Goal: Task Accomplishment & Management: Complete application form

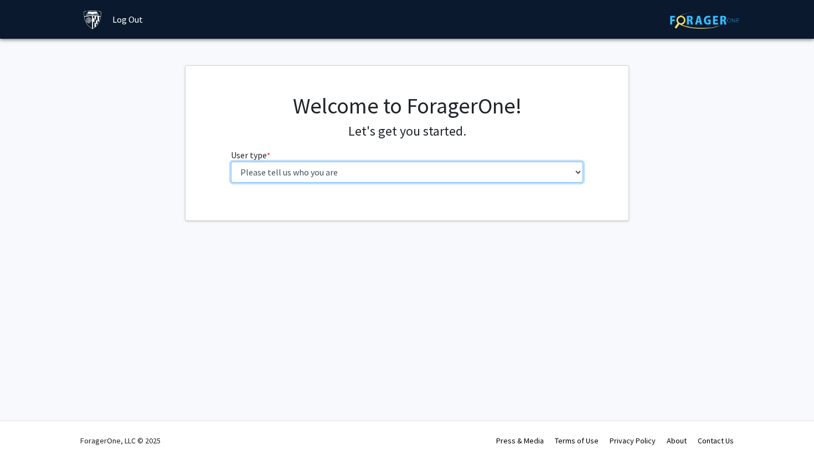
click at [373, 170] on select "Please tell us who you are Undergraduate Student Master's Student Doctoral Cand…" at bounding box center [407, 172] width 353 height 21
select select "1: undergrad"
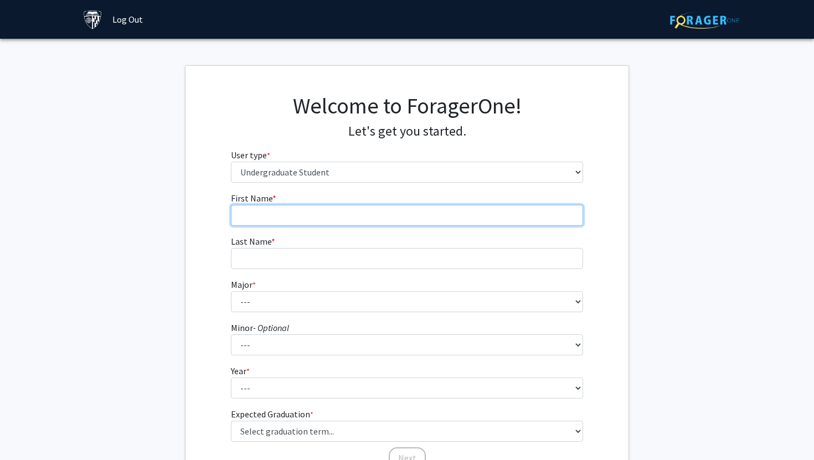
click at [415, 207] on input "First Name * required" at bounding box center [407, 215] width 353 height 21
type input "[PERSON_NAME]"
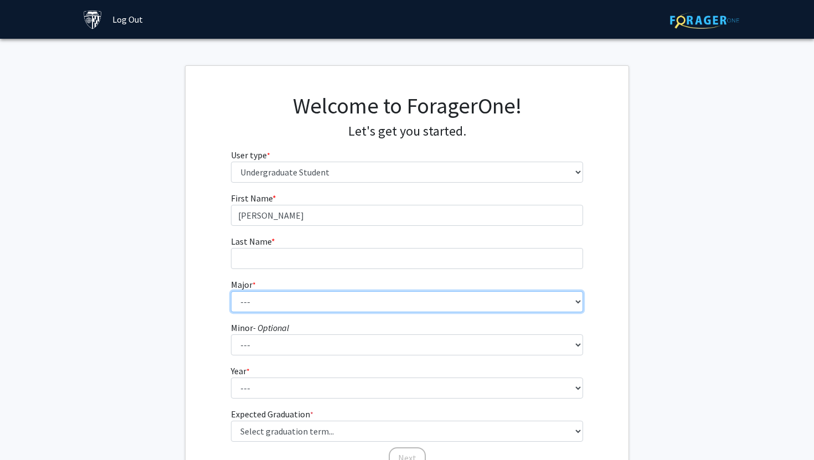
click at [314, 306] on select "--- Africana Studies Anthropology Applied Mathematics & Statistics Archaeology …" at bounding box center [407, 301] width 353 height 21
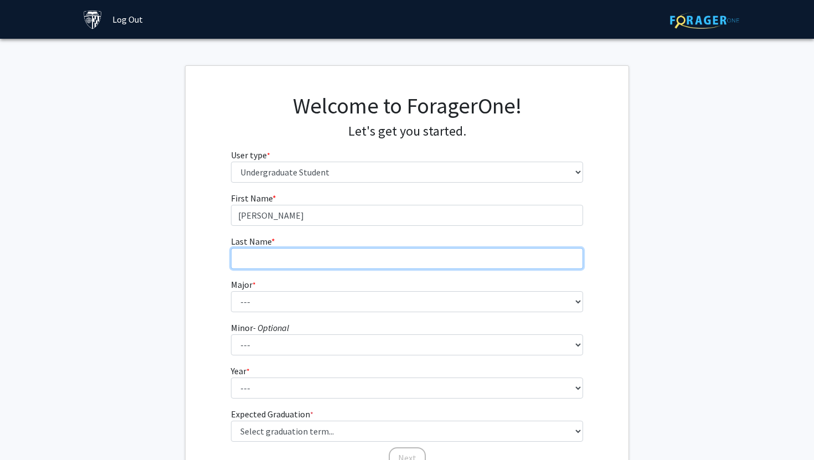
click at [314, 259] on input "Last Name * required" at bounding box center [407, 258] width 353 height 21
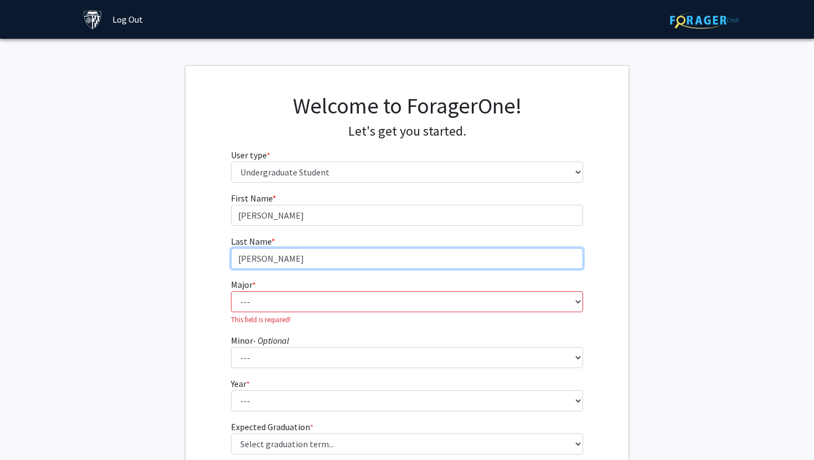
type input "[PERSON_NAME]"
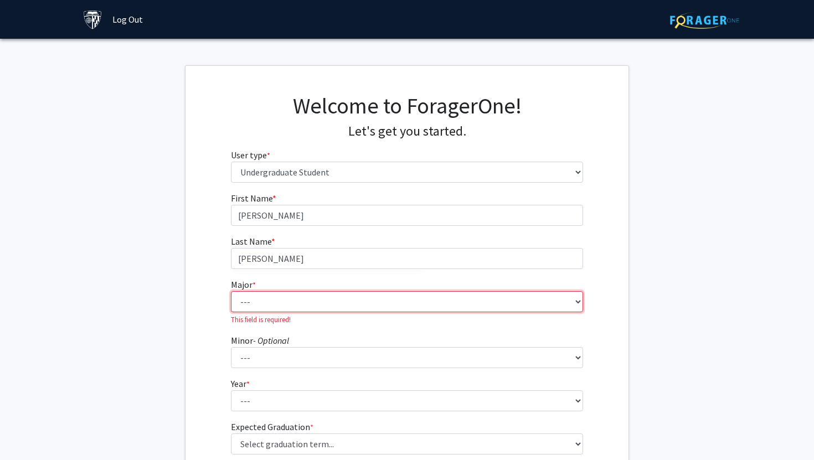
click at [317, 307] on select "--- Africana Studies Anthropology Applied Mathematics & Statistics Archaeology …" at bounding box center [407, 301] width 353 height 21
select select "51: 63"
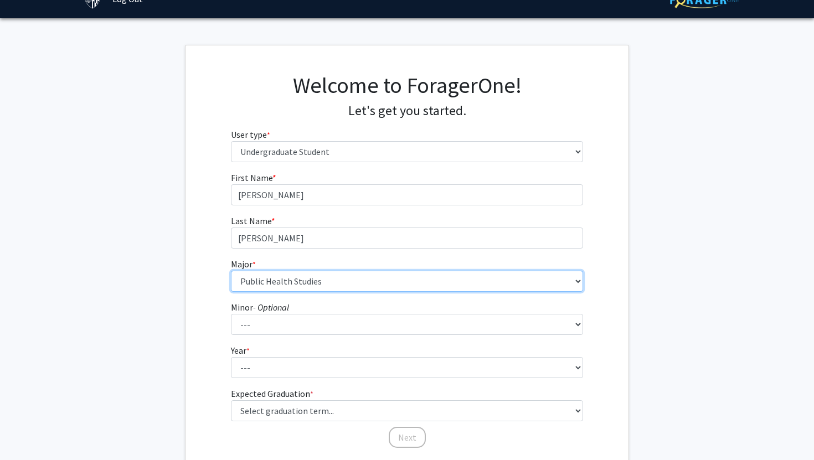
scroll to position [30, 0]
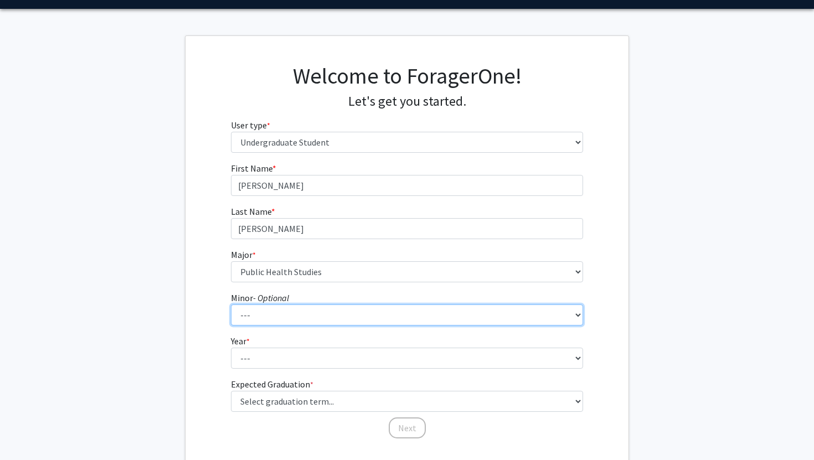
click at [314, 316] on select "--- Accounting and Financial Management Africana Studies Anthropology Applied M…" at bounding box center [407, 314] width 353 height 21
select select "32: 44"
click at [312, 348] on select "--- First-year Sophomore Junior Senior Postbaccalaureate Certificate" at bounding box center [407, 358] width 353 height 21
select select "2: sophomore"
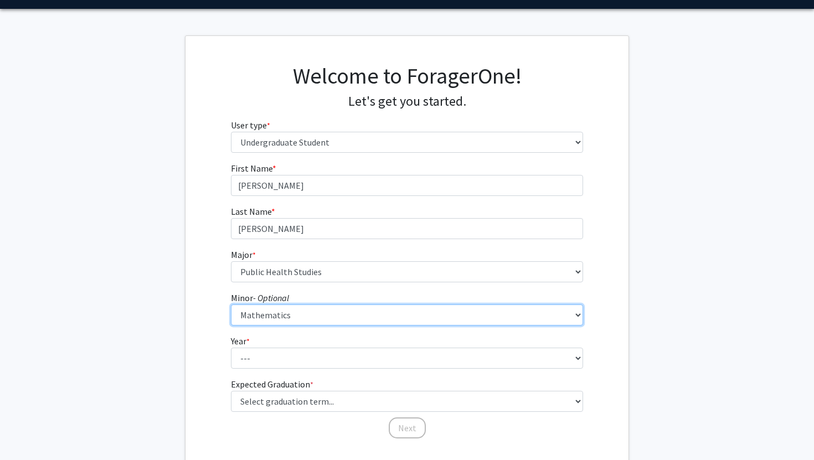
click at [314, 391] on select "Select graduation term... Spring 2025 Summer 2025 Fall 2025 Winter 2025 Spring …" at bounding box center [407, 401] width 353 height 21
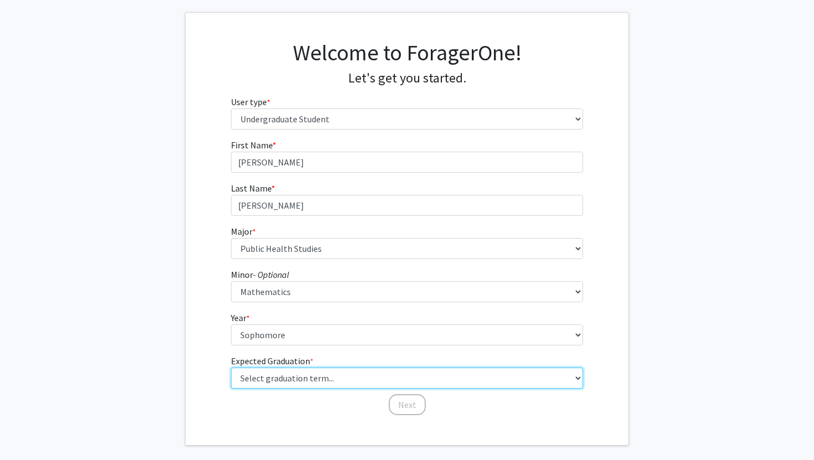
select select "13: spring_2028"
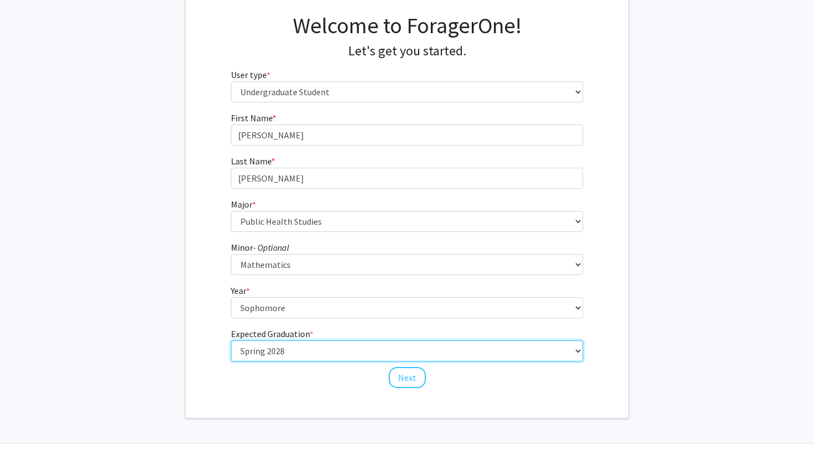
scroll to position [94, 0]
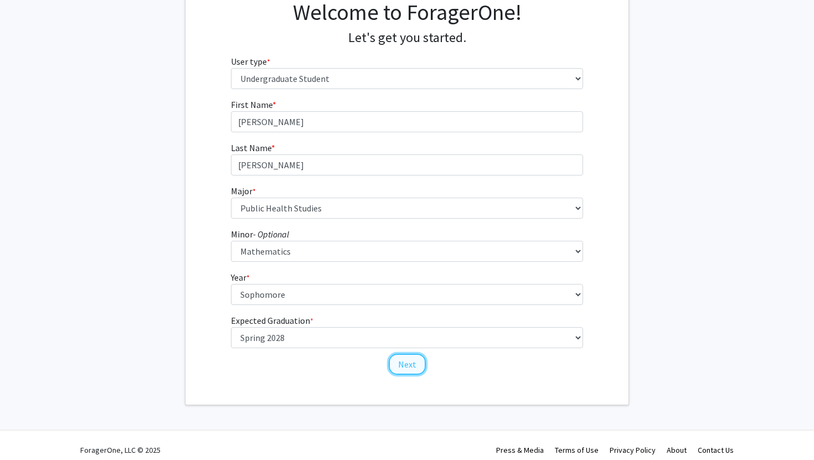
click at [407, 361] on button "Next" at bounding box center [407, 364] width 37 height 21
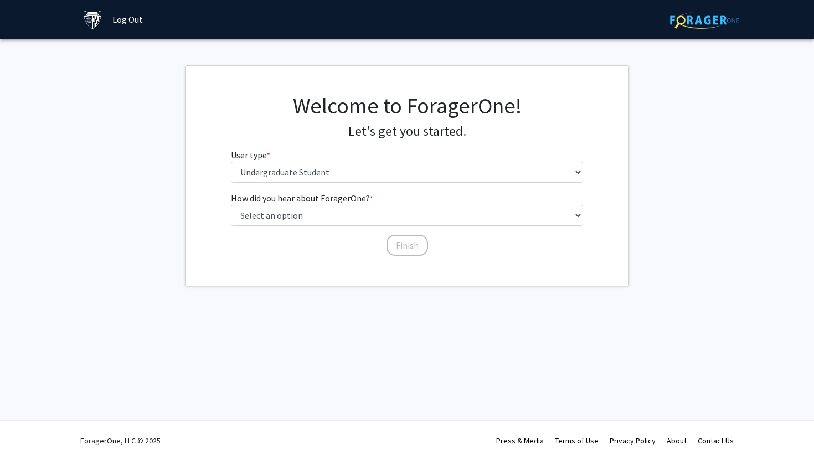
scroll to position [0, 0]
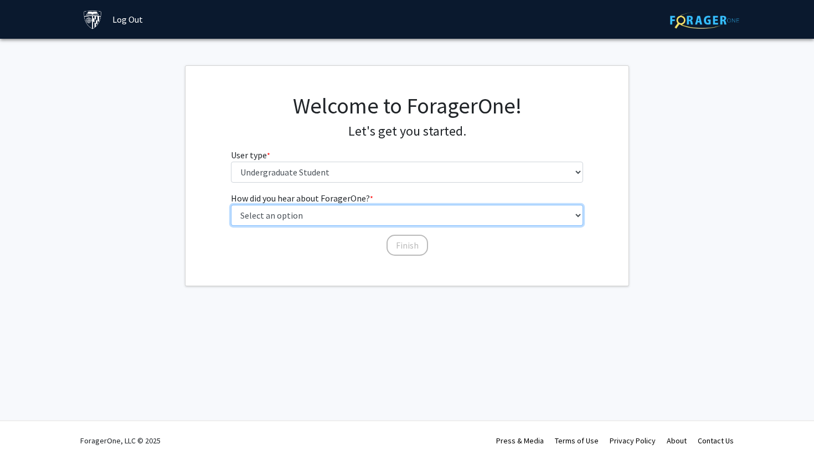
click at [406, 216] on select "Select an option Peer/student recommendation Faculty/staff recommendation Unive…" at bounding box center [407, 215] width 353 height 21
select select "3: university_website"
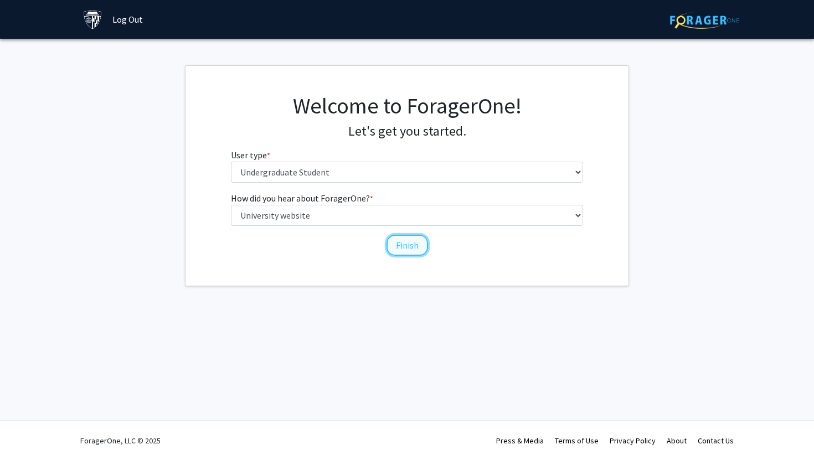
click at [407, 250] on button "Finish" at bounding box center [407, 245] width 42 height 21
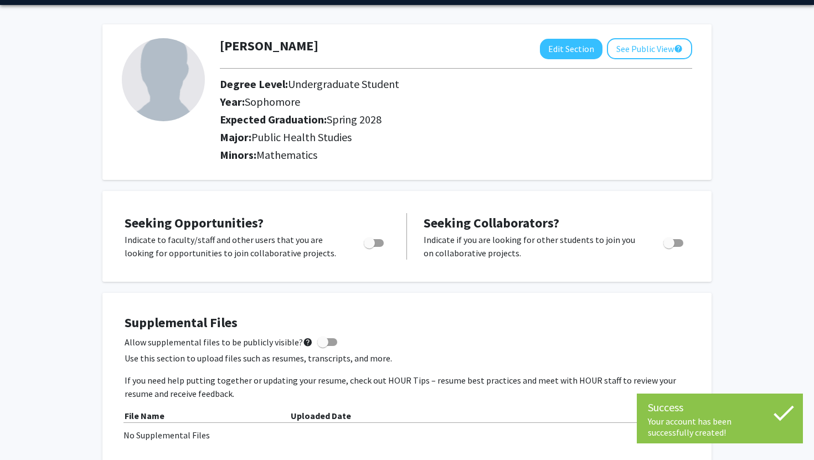
scroll to position [39, 0]
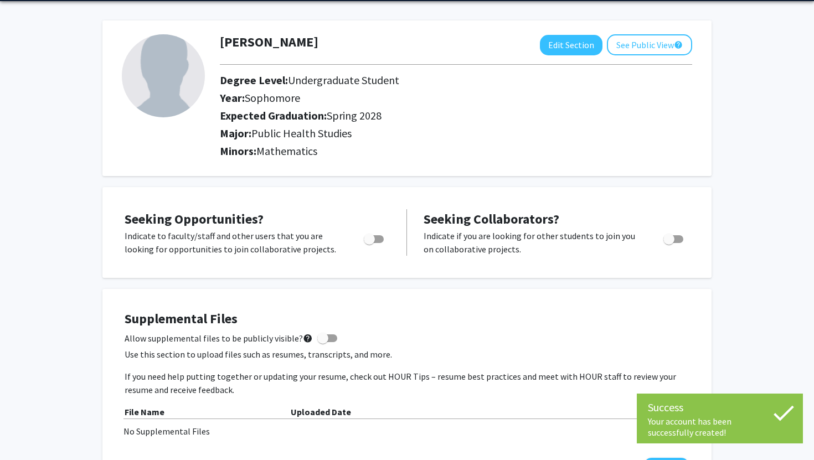
click at [374, 239] on span "Toggle" at bounding box center [369, 239] width 11 height 11
click at [369, 243] on input "Are you actively seeking opportunities?" at bounding box center [369, 243] width 1 height 1
checkbox input "true"
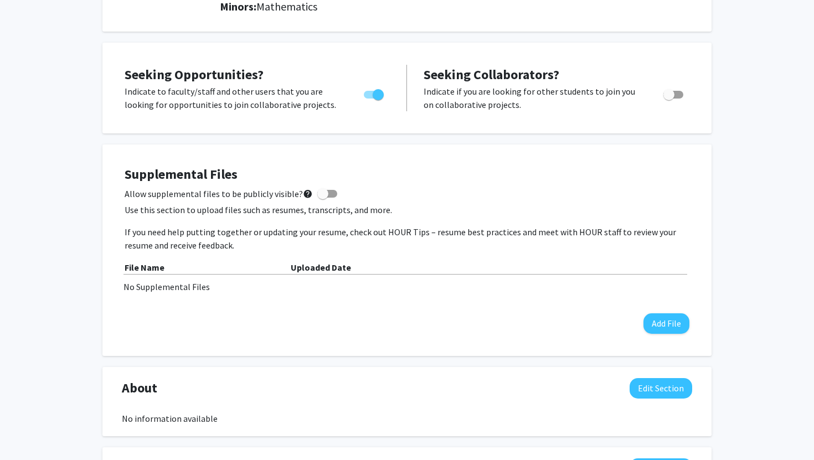
scroll to position [196, 0]
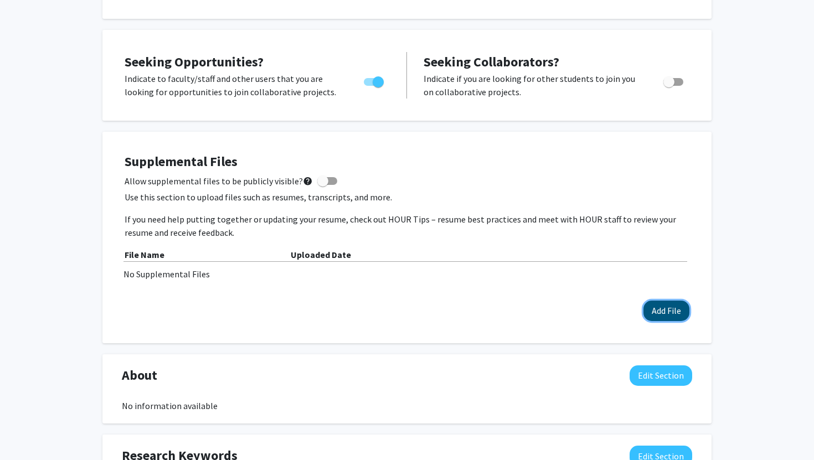
click at [671, 309] on button "Add File" at bounding box center [666, 311] width 46 height 20
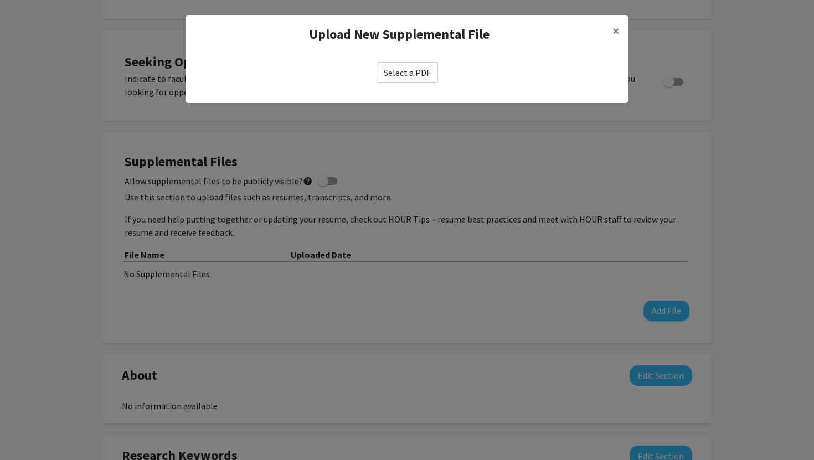
click at [410, 70] on label "Select a PDF" at bounding box center [406, 72] width 61 height 21
click at [0, 0] on input "Select a PDF" at bounding box center [0, 0] width 0 height 0
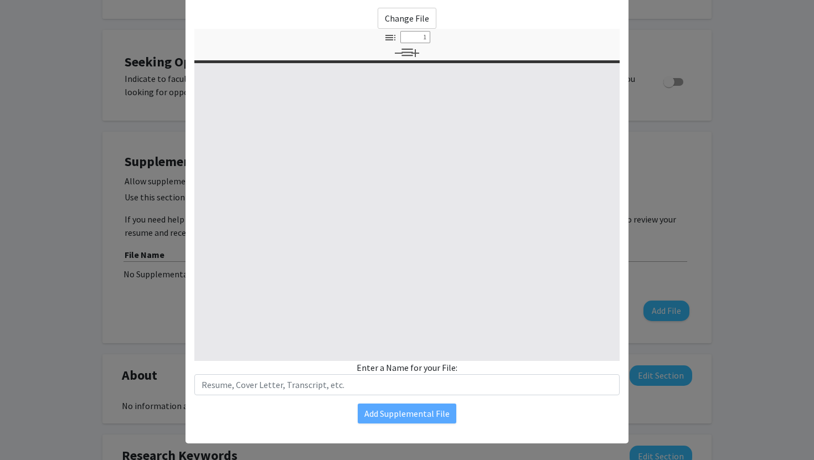
select select "custom"
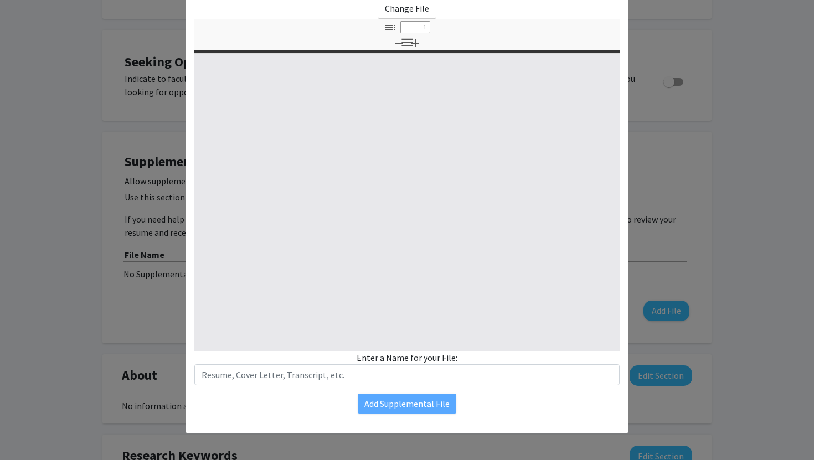
type input "0"
select select "custom"
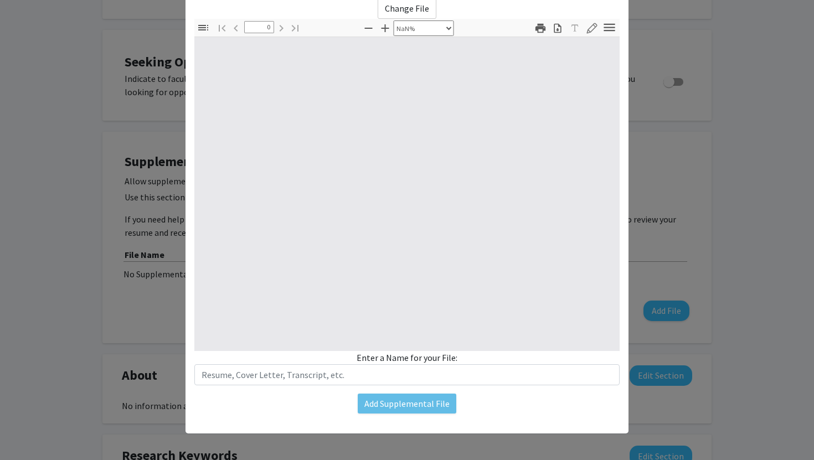
type input "1"
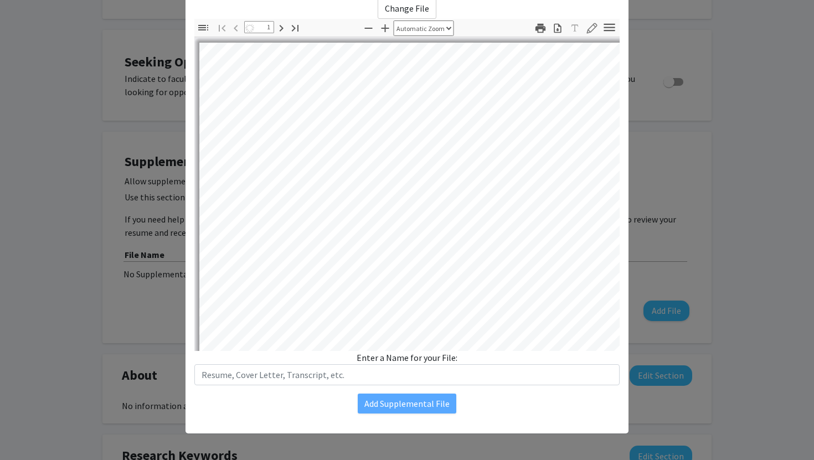
select select "auto"
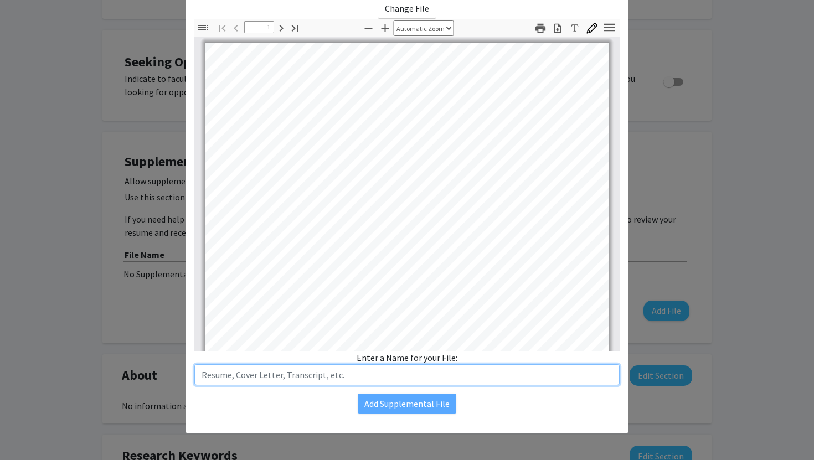
click at [404, 378] on input "text" at bounding box center [406, 374] width 425 height 21
type input "Resume"
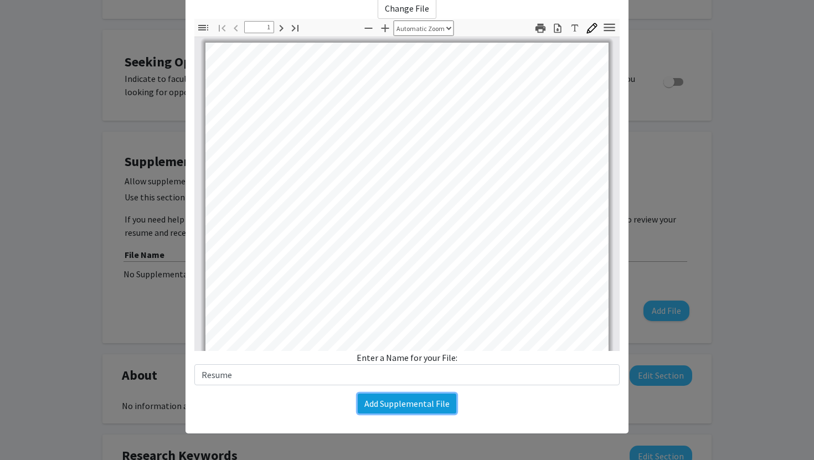
click at [437, 407] on button "Add Supplemental File" at bounding box center [407, 404] width 99 height 20
click at [419, 404] on button "Add Supplemental File" at bounding box center [407, 404] width 99 height 20
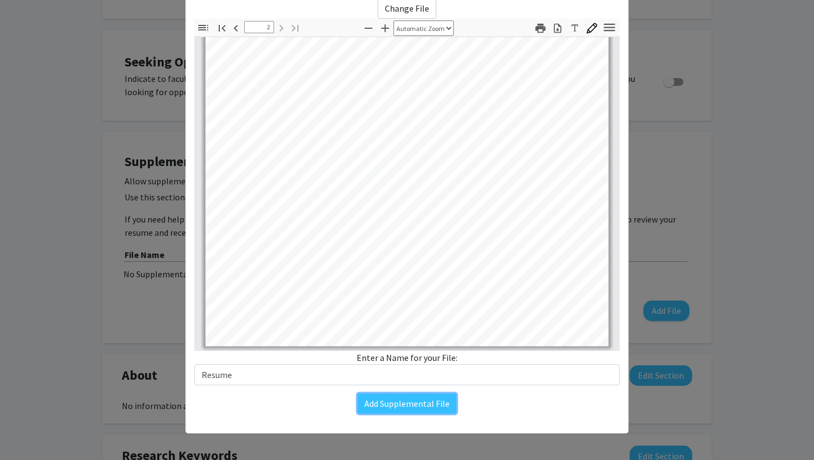
type input "1"
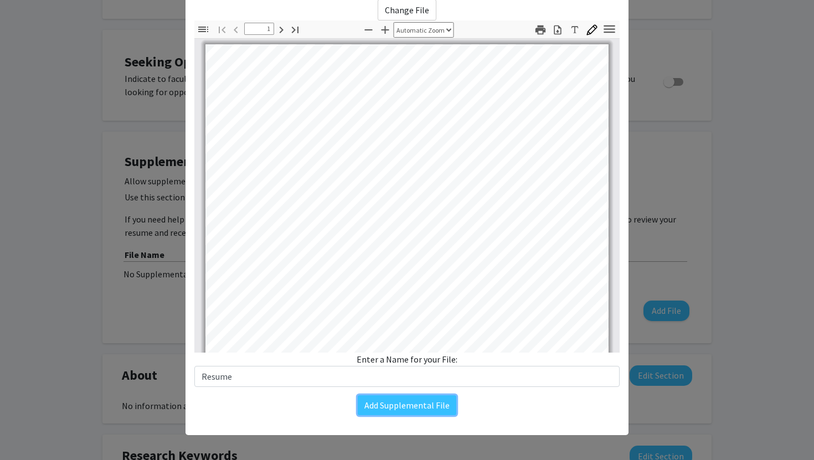
scroll to position [64, 0]
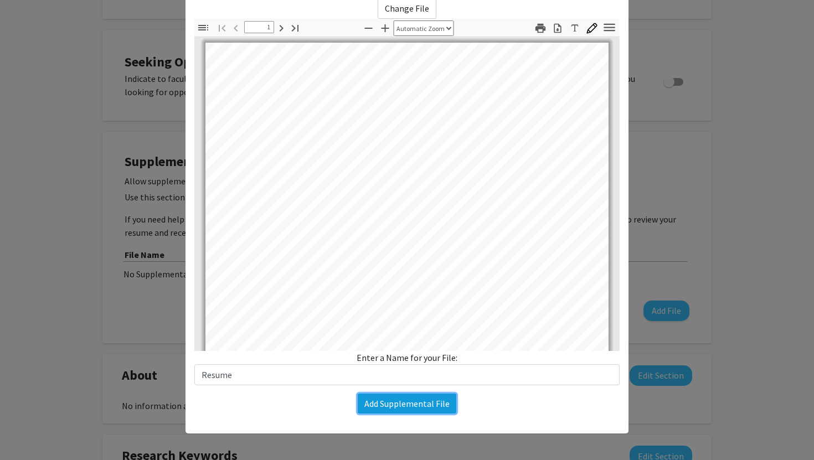
click at [422, 406] on button "Add Supplemental File" at bounding box center [407, 404] width 99 height 20
select select "custom"
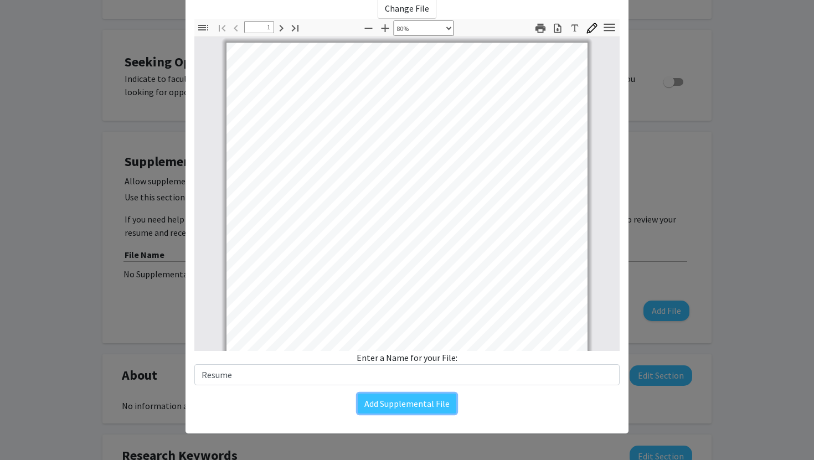
scroll to position [0, 0]
type input "2"
select select "custom"
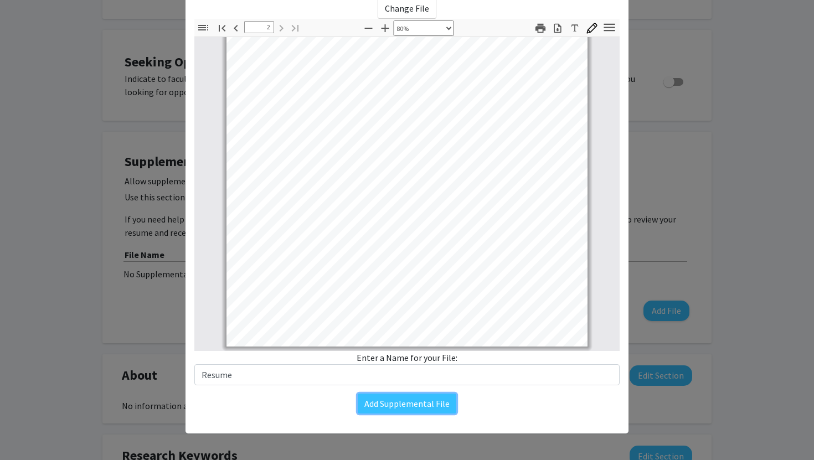
scroll to position [269, 0]
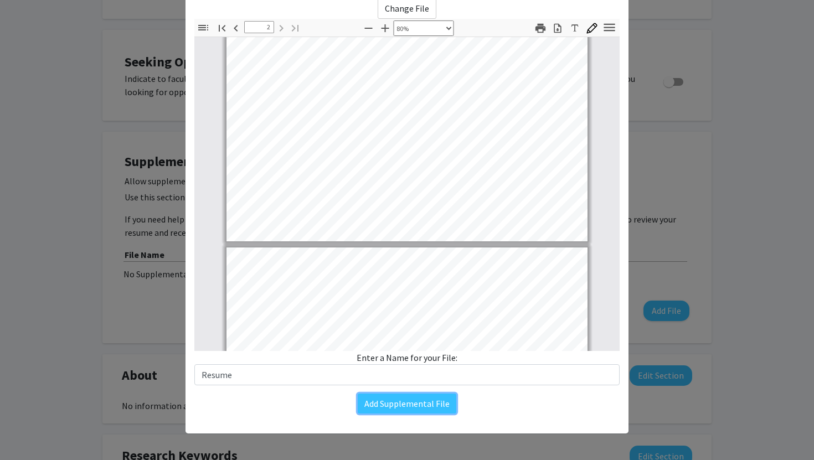
type input "1"
select select "custom"
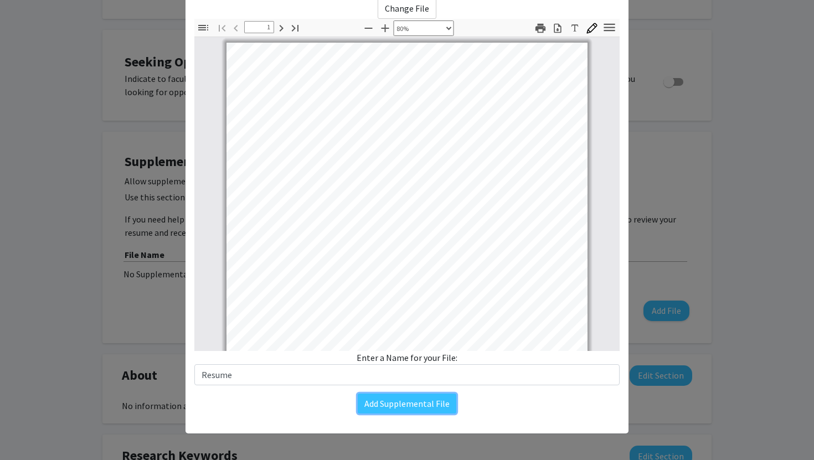
scroll to position [0, 0]
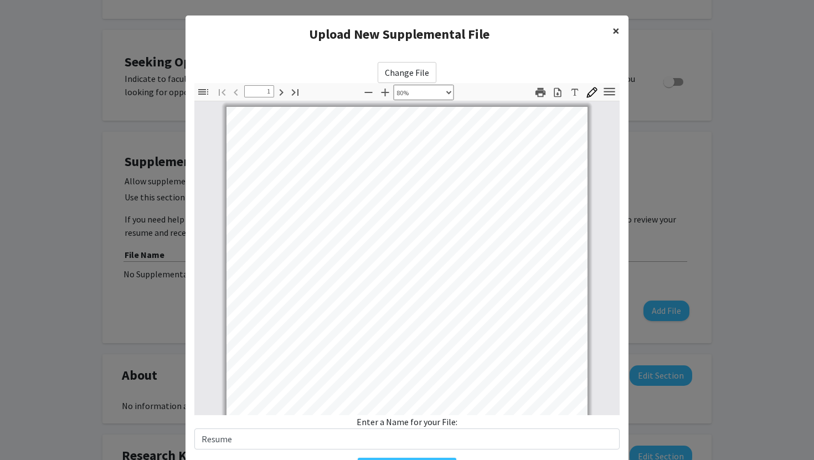
click at [614, 29] on span "×" at bounding box center [615, 30] width 7 height 17
click at [617, 29] on span "×" at bounding box center [615, 30] width 7 height 17
type input "2"
select select "custom"
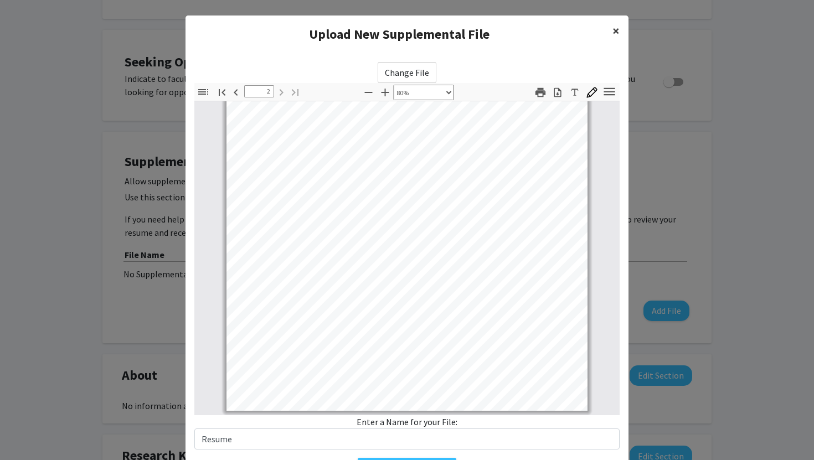
scroll to position [64, 0]
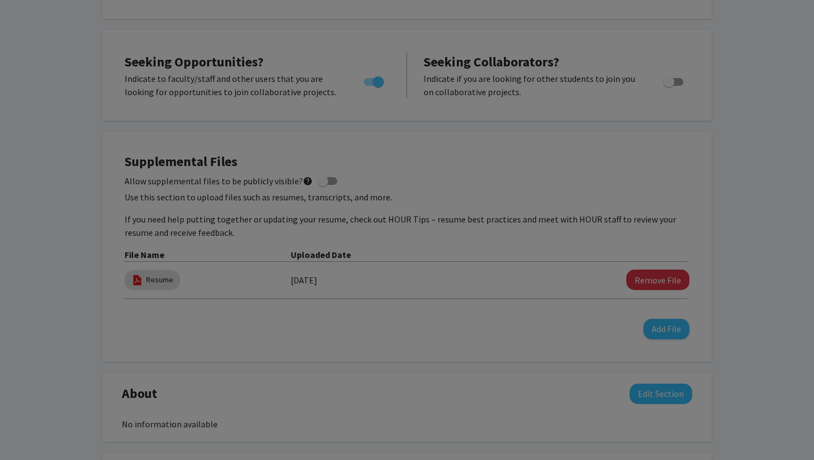
click at [436, 393] on modal-container "Upload New Supplemental File × Change File Thumbnails Document Outline Attachme…" at bounding box center [407, 230] width 814 height 460
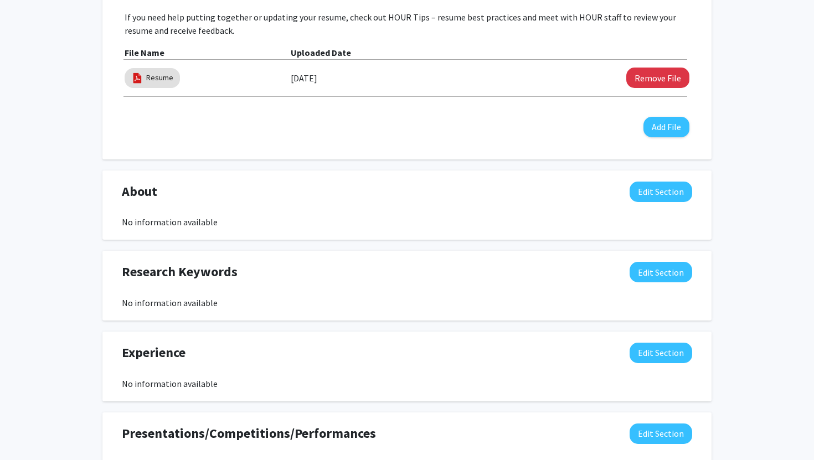
scroll to position [414, 0]
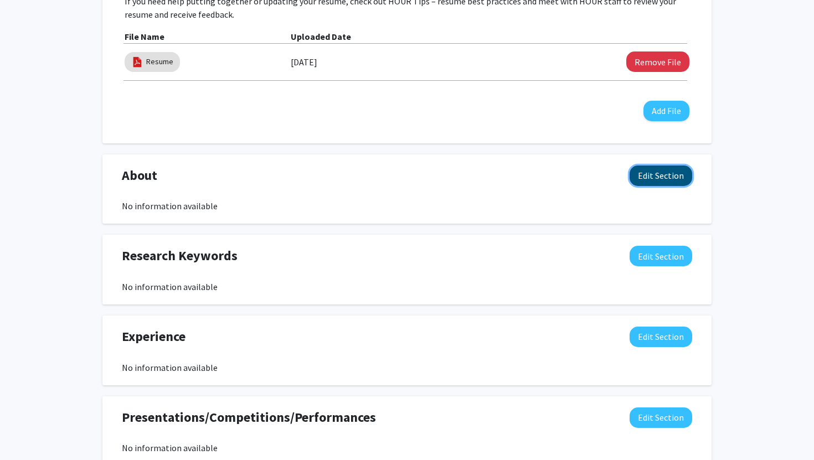
click at [636, 183] on button "Edit Section" at bounding box center [660, 176] width 63 height 20
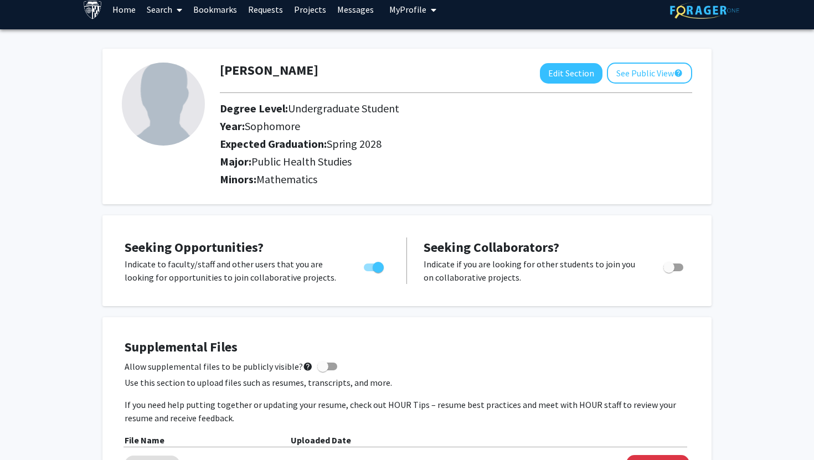
scroll to position [0, 0]
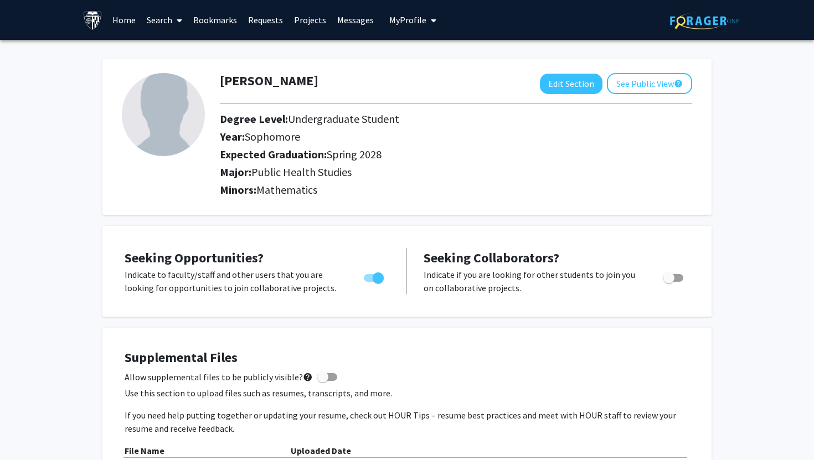
click at [161, 16] on link "Search" at bounding box center [164, 20] width 47 height 39
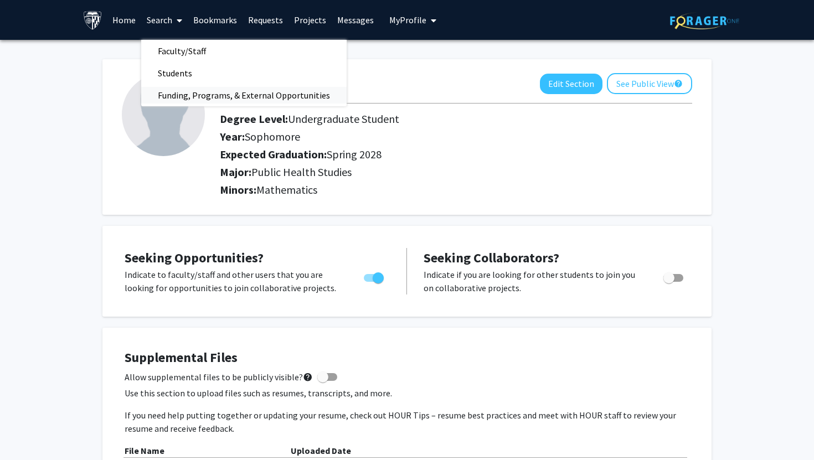
click at [189, 92] on span "Funding, Programs, & External Opportunities" at bounding box center [243, 95] width 205 height 22
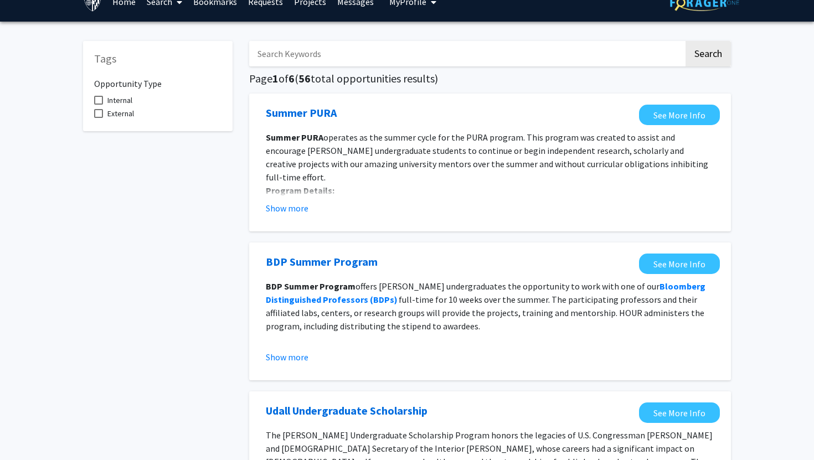
scroll to position [24, 0]
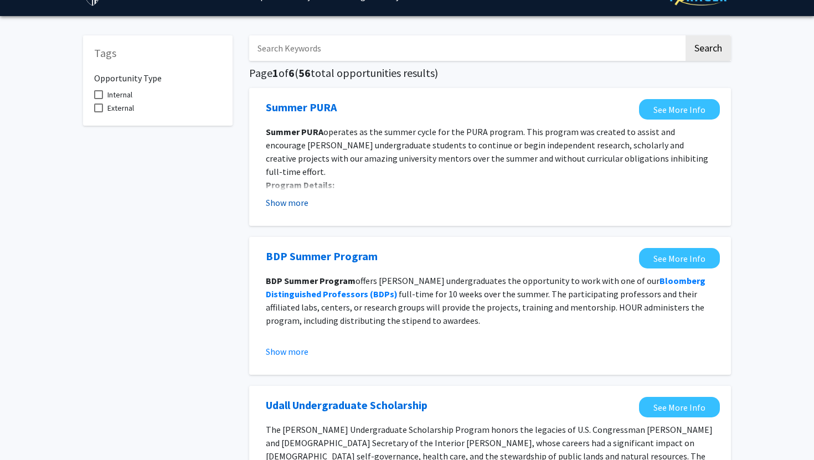
click at [288, 205] on button "Show more" at bounding box center [287, 202] width 43 height 13
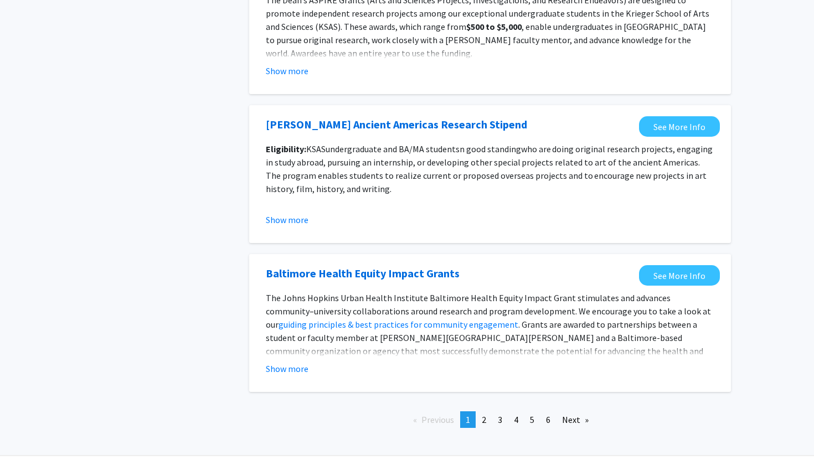
scroll to position [1268, 0]
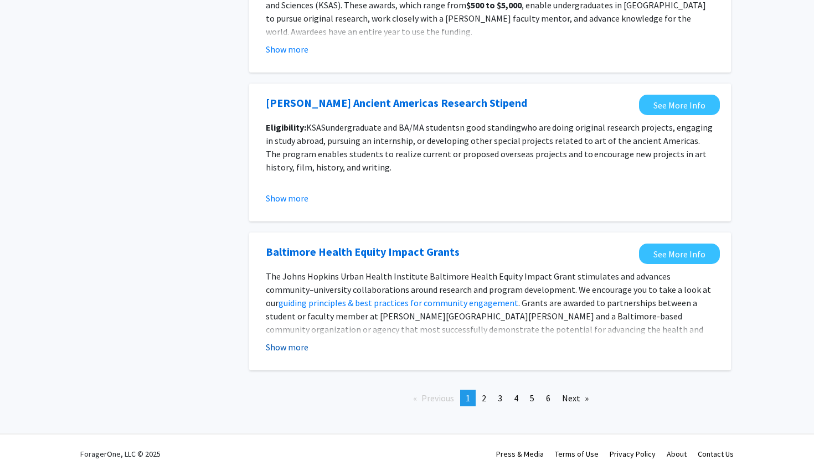
click at [289, 340] on button "Show more" at bounding box center [287, 346] width 43 height 13
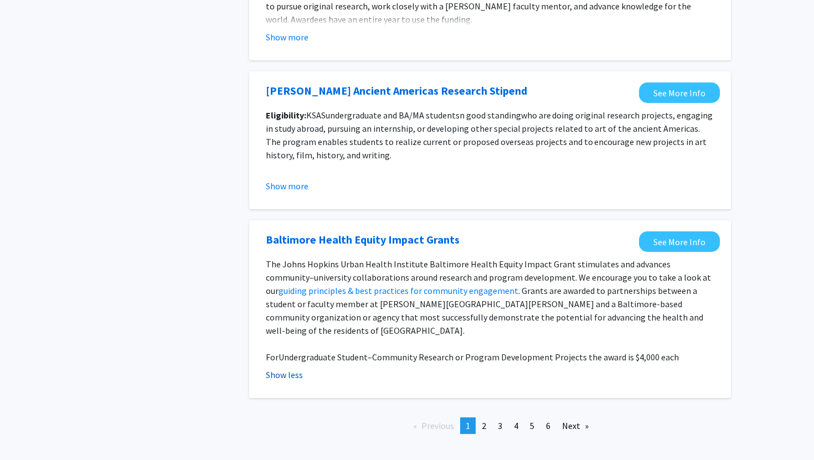
scroll to position [1283, 0]
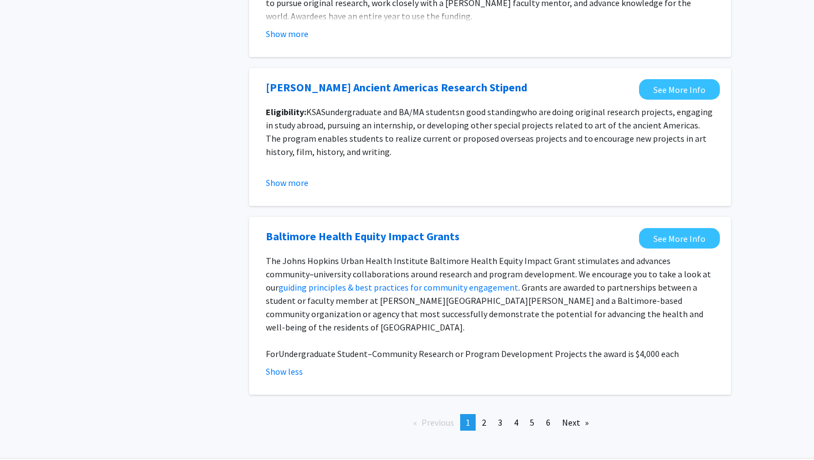
click at [338, 259] on span "The Johns Hopkins Urban Health Institute Baltimore Health Equity Impact Grant s…" at bounding box center [488, 274] width 445 height 38
click at [484, 417] on span "2" at bounding box center [484, 422] width 4 height 11
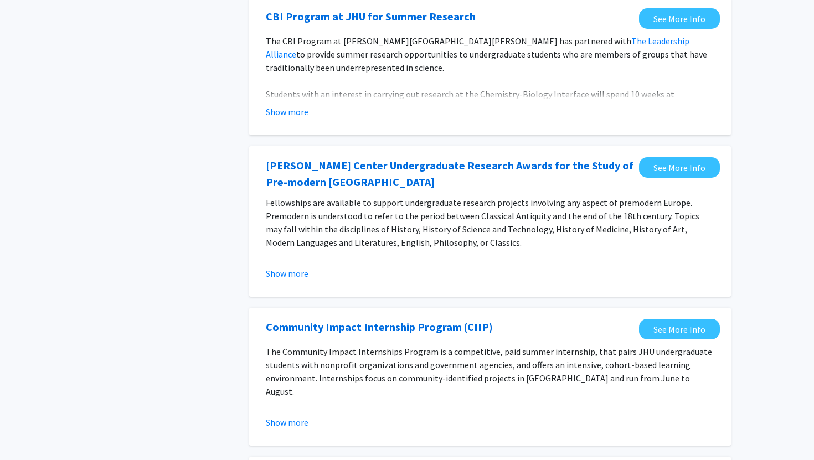
scroll to position [722, 0]
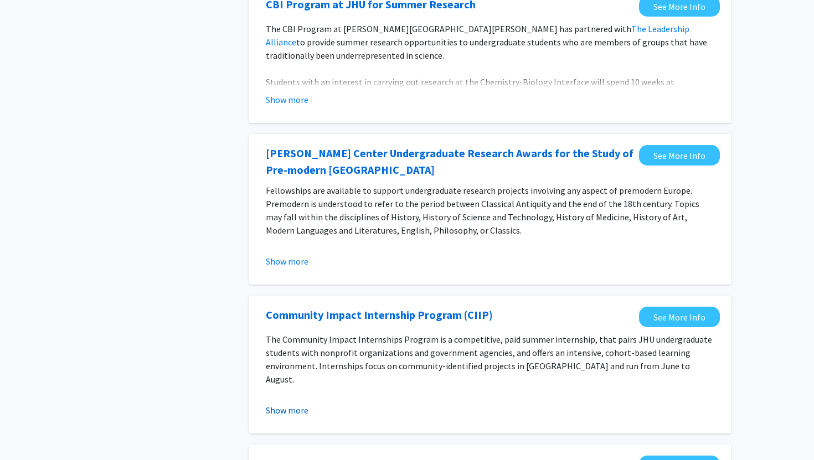
click at [278, 413] on button "Show more" at bounding box center [287, 410] width 43 height 13
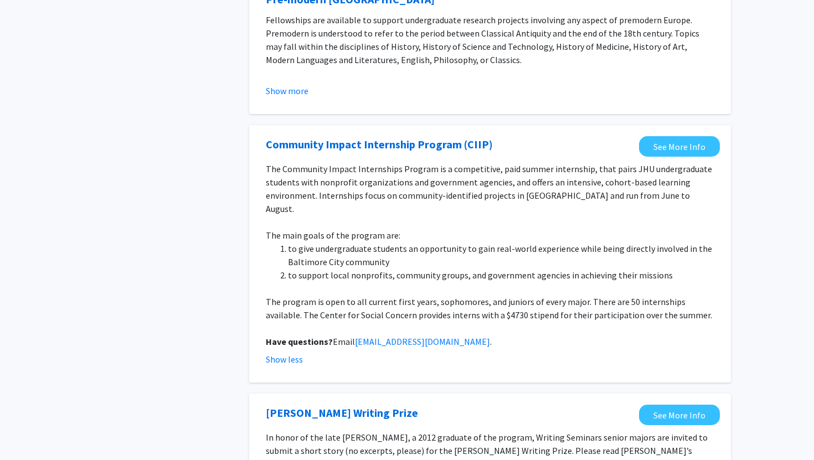
scroll to position [900, 0]
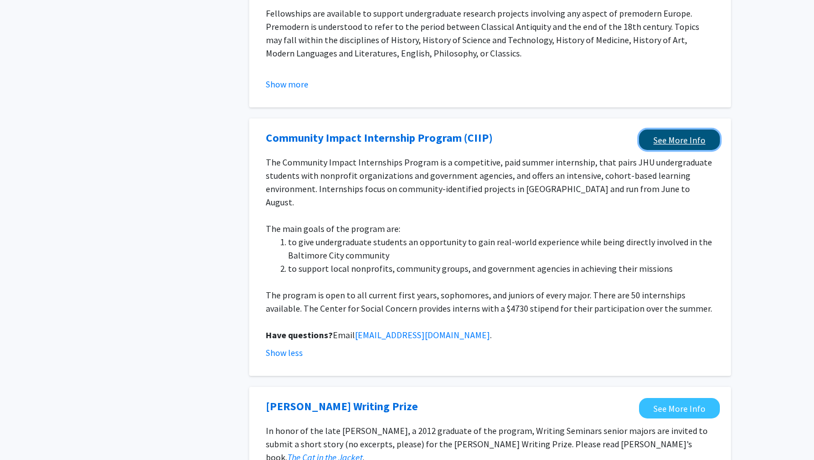
click at [669, 146] on link "See More Info" at bounding box center [679, 140] width 81 height 20
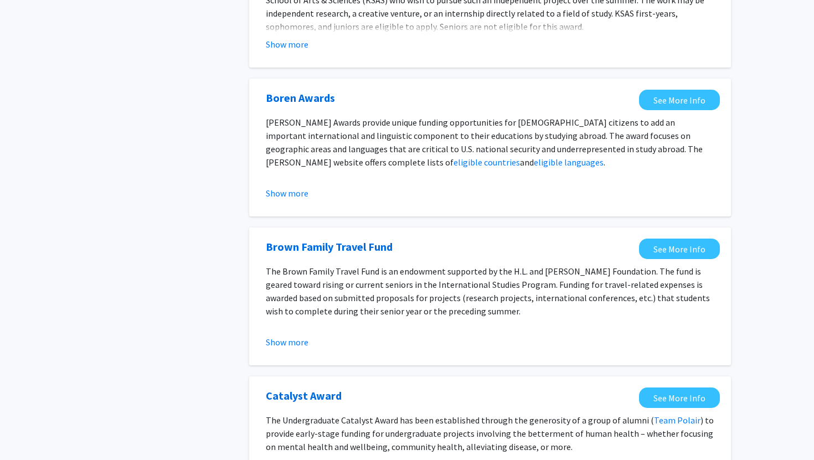
scroll to position [0, 0]
